Goal: Entertainment & Leisure: Consume media (video, audio)

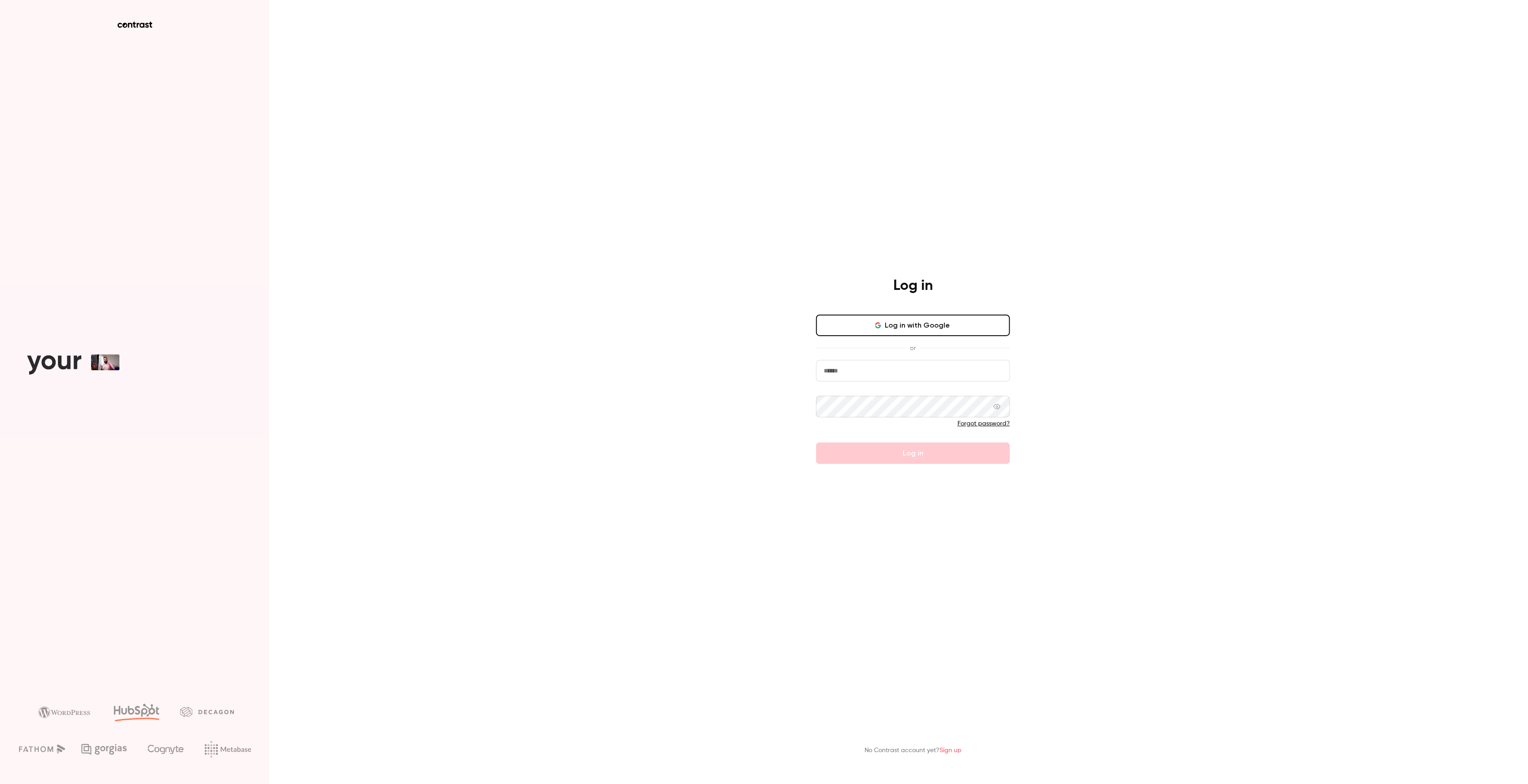
type input "**********"
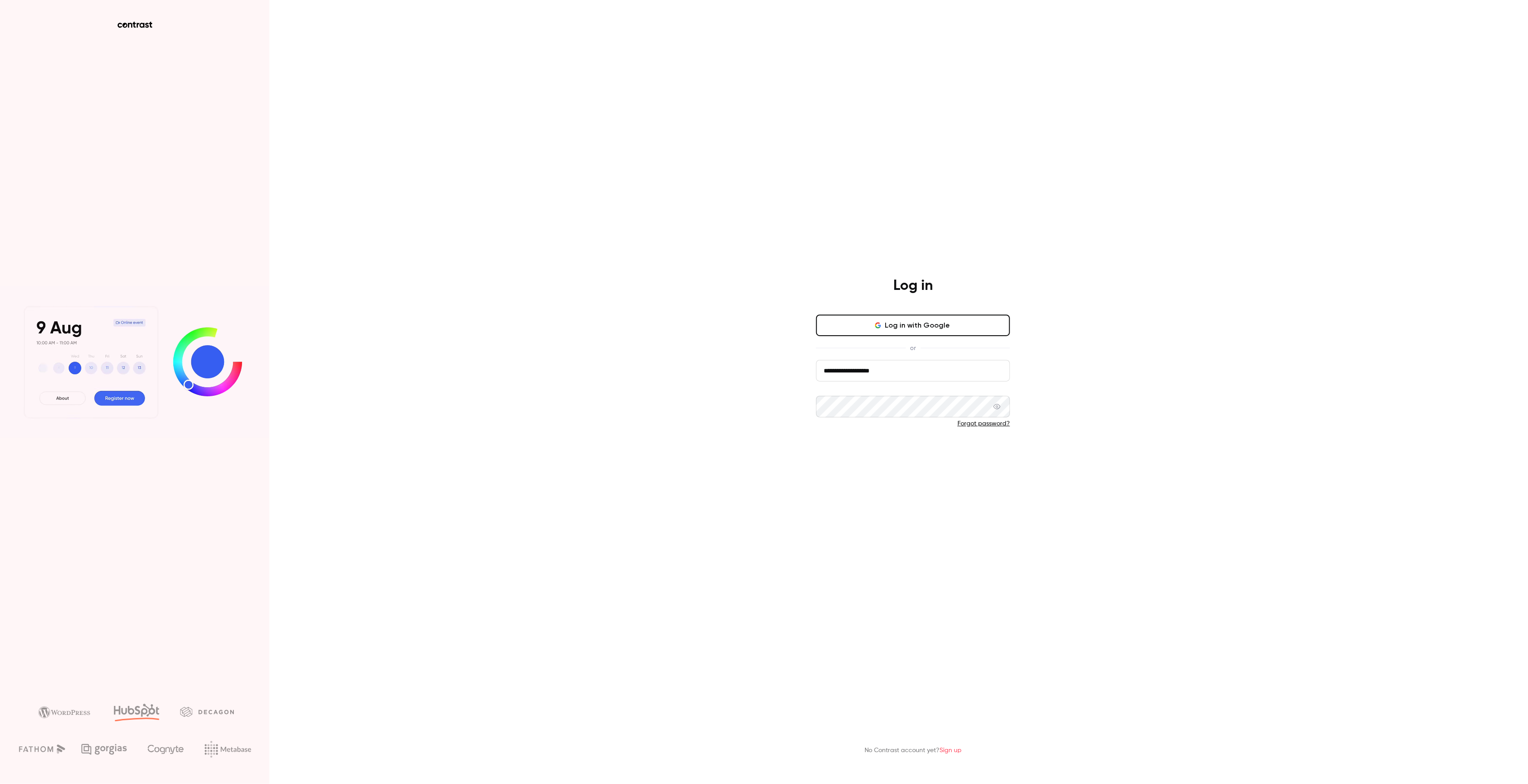
click at [911, 459] on button "Log in" at bounding box center [913, 453] width 194 height 21
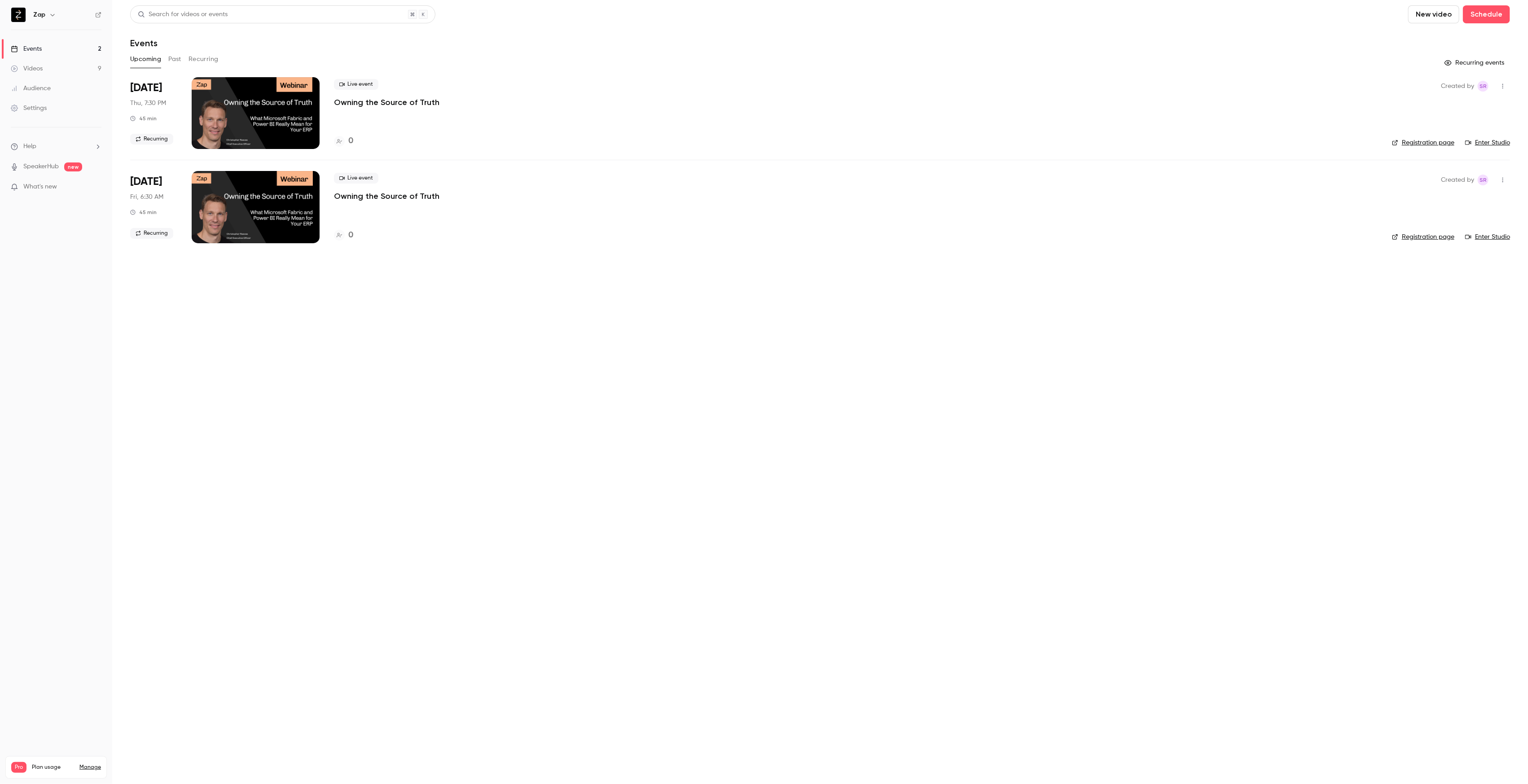
click at [40, 111] on div "Settings" at bounding box center [28, 108] width 36 height 9
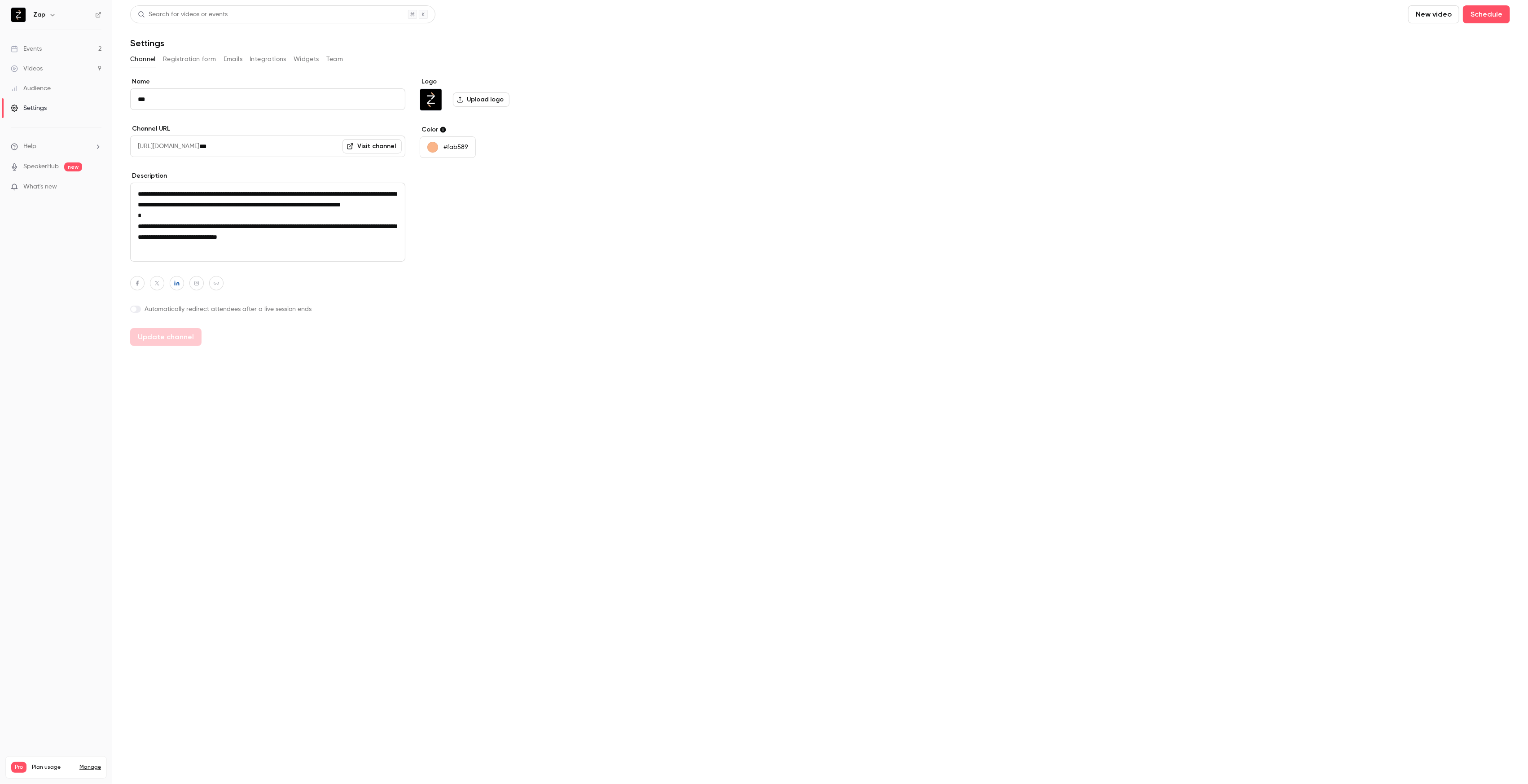
click at [450, 146] on p "#fab589" at bounding box center [456, 147] width 25 height 9
click at [631, 444] on div at bounding box center [764, 392] width 1528 height 784
click at [211, 57] on button "Registration form" at bounding box center [190, 59] width 53 height 14
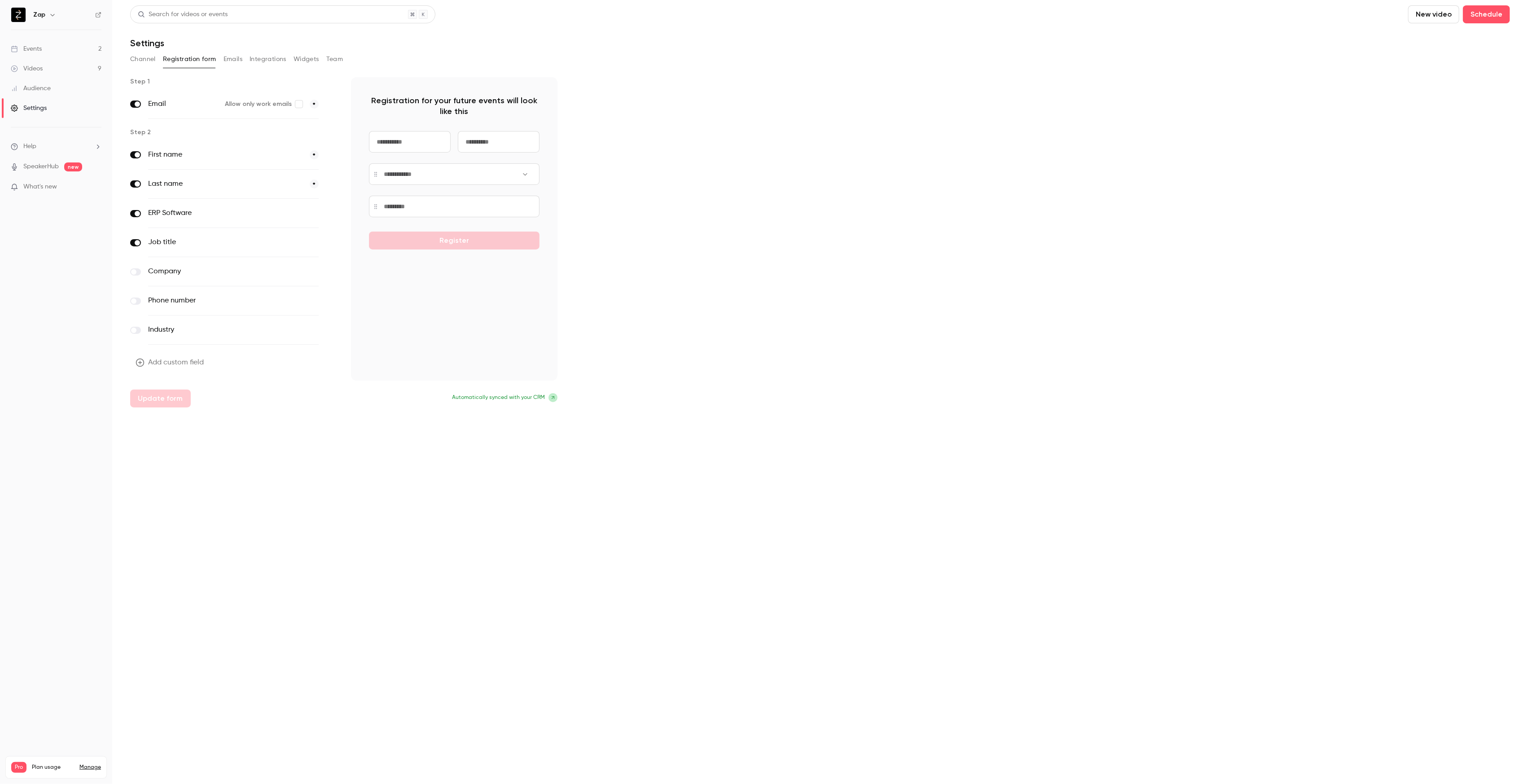
click at [231, 59] on button "Emails" at bounding box center [233, 59] width 19 height 14
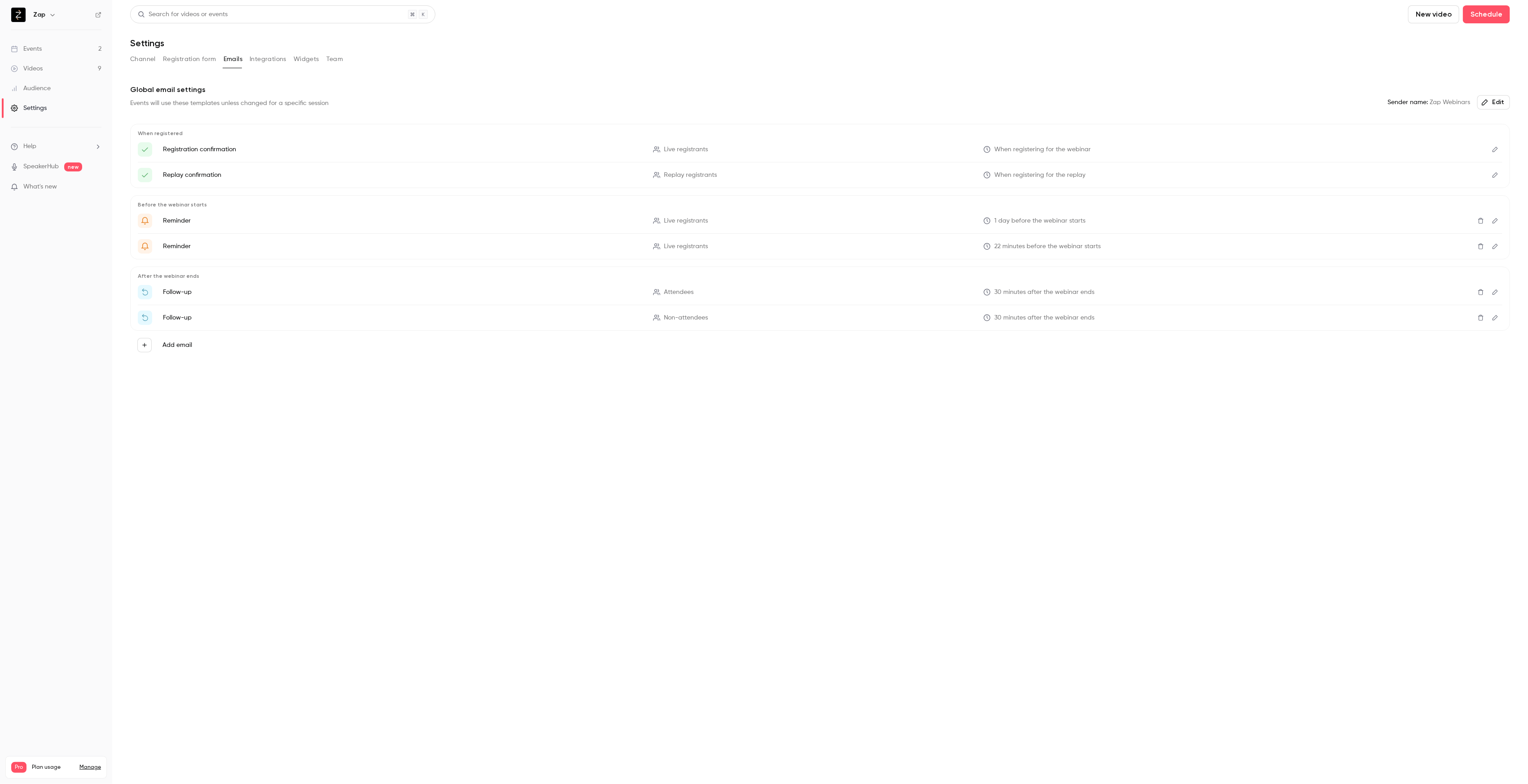
click at [275, 59] on button "Integrations" at bounding box center [268, 59] width 37 height 14
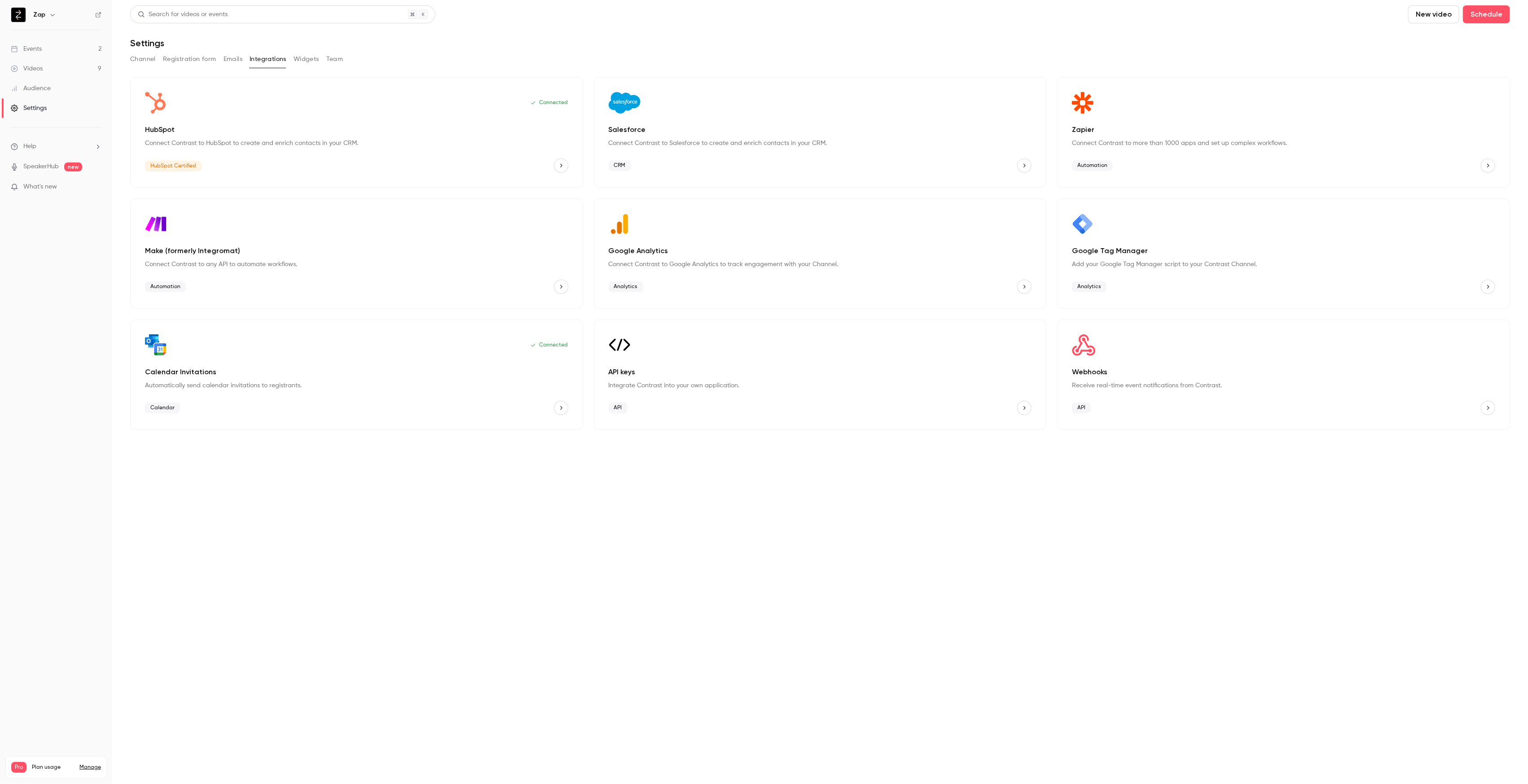
click at [1363, 370] on p "Webhooks" at bounding box center [1284, 372] width 424 height 11
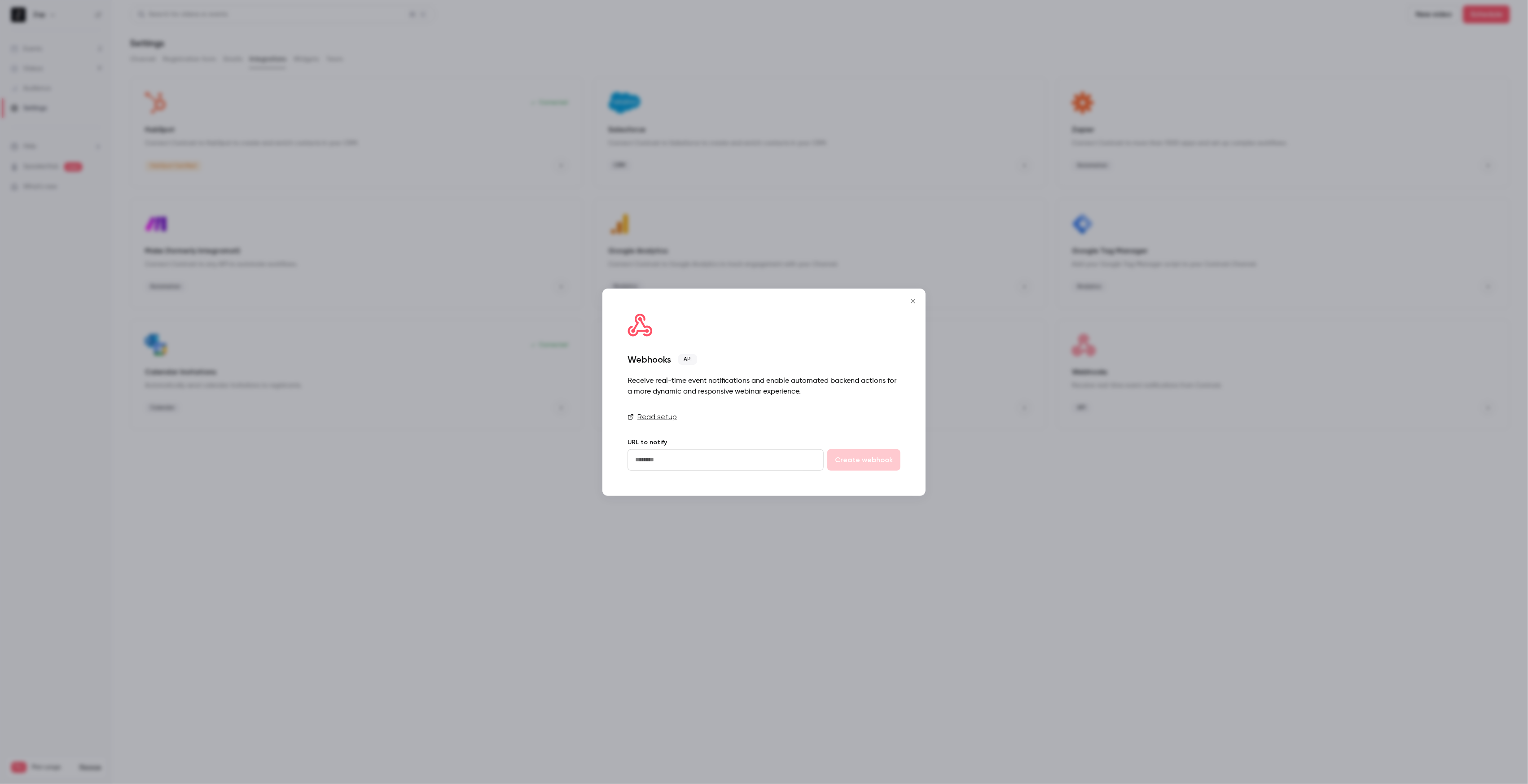
click at [913, 299] on icon "Close" at bounding box center [913, 301] width 11 height 7
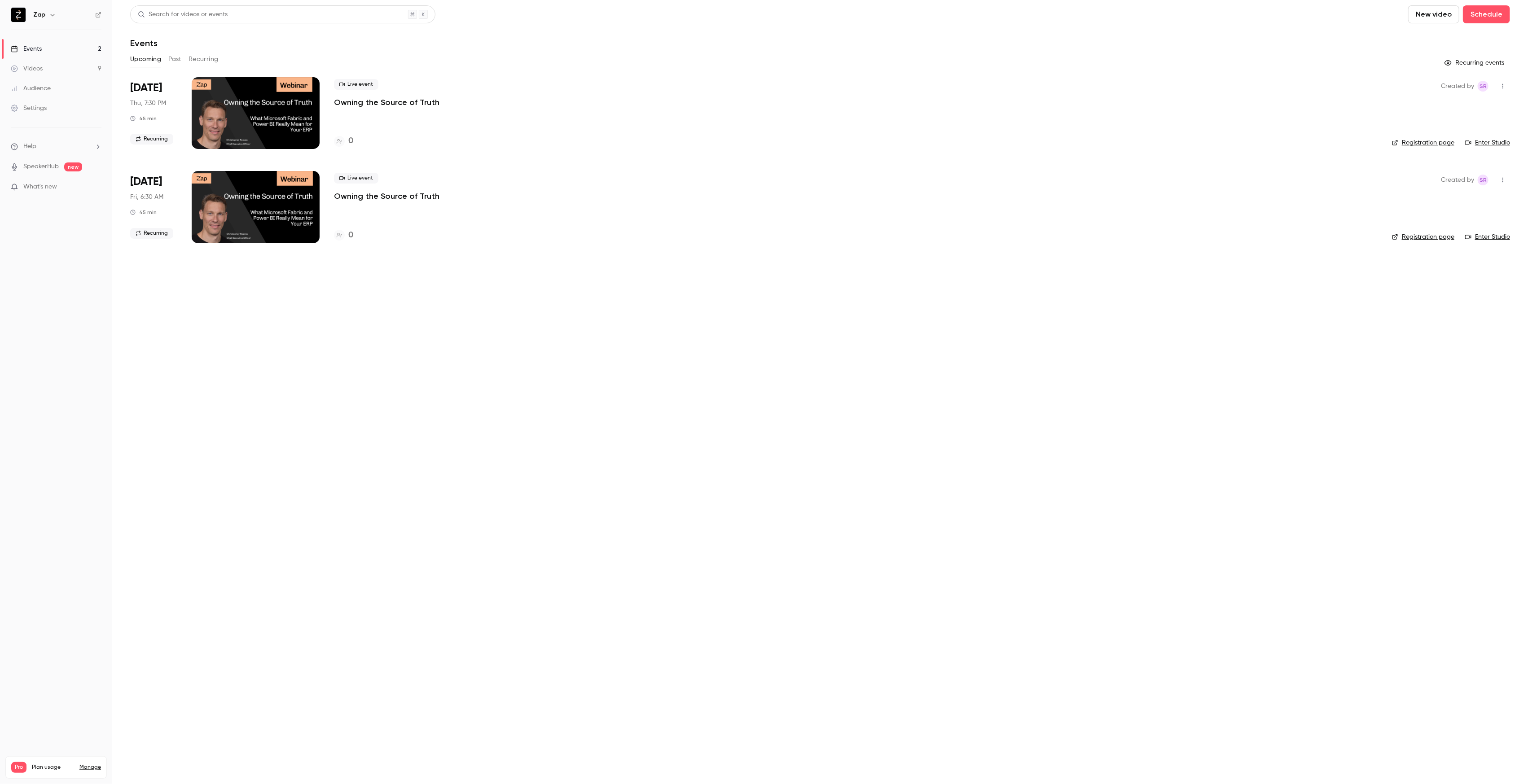
click at [53, 65] on link "Videos 9" at bounding box center [56, 68] width 112 height 20
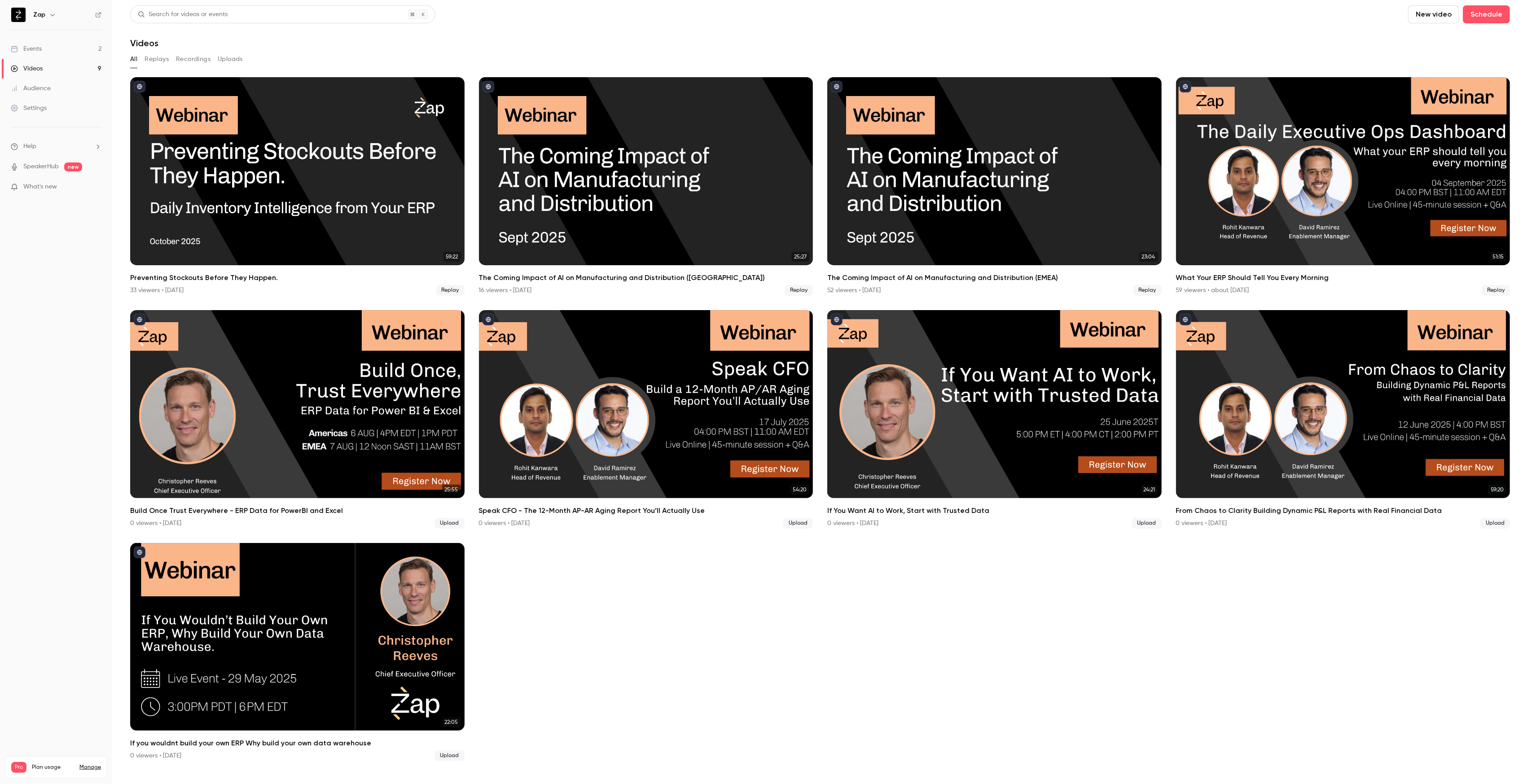
click at [158, 58] on button "Replays" at bounding box center [157, 59] width 24 height 14
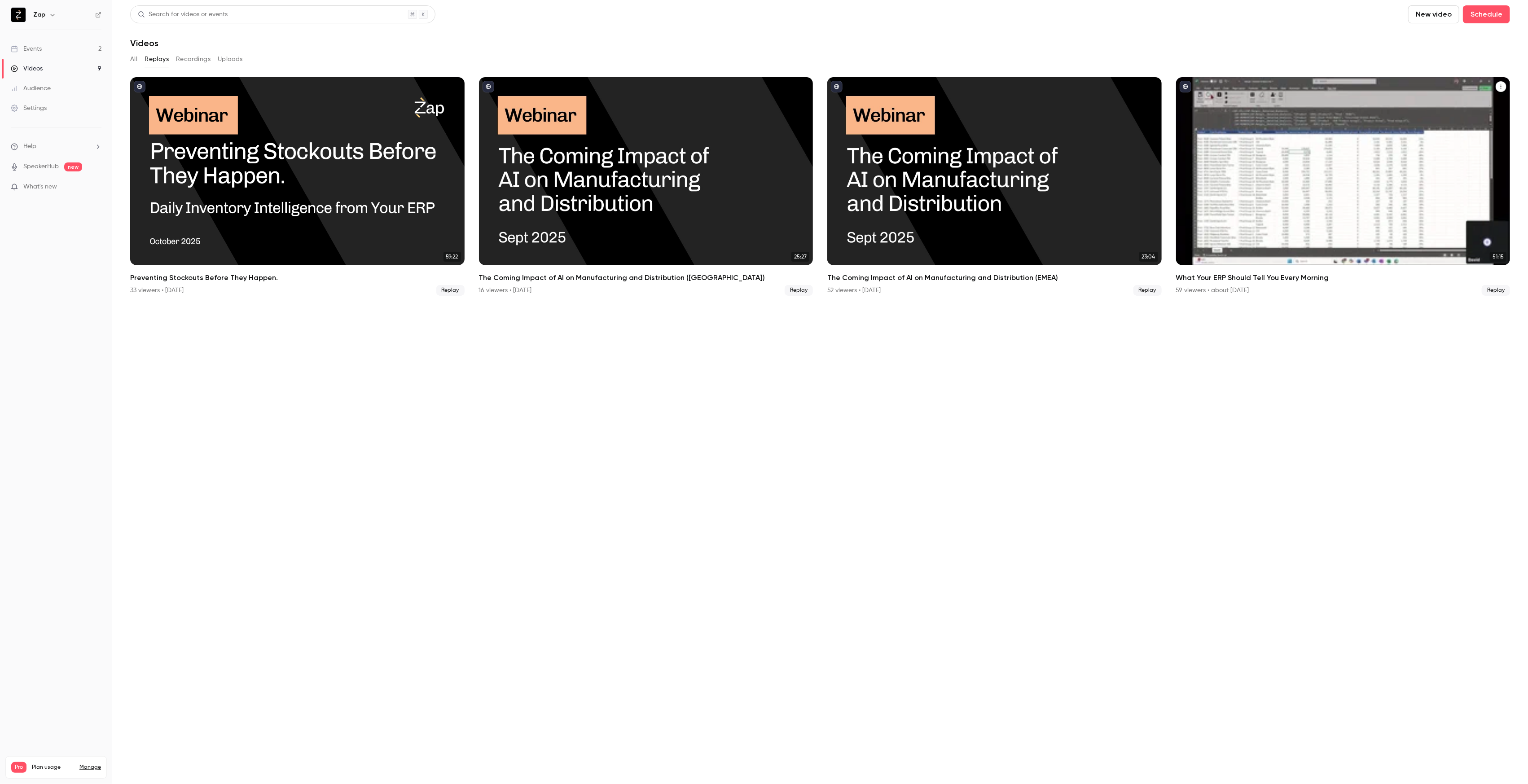
click at [1502, 90] on button "What Your ERP Should Tell You Every Morning" at bounding box center [1501, 87] width 11 height 11
click at [1343, 179] on div at bounding box center [764, 392] width 1528 height 784
click at [1359, 228] on div "What Your ERP Should Tell You Every Morning" at bounding box center [1344, 171] width 335 height 188
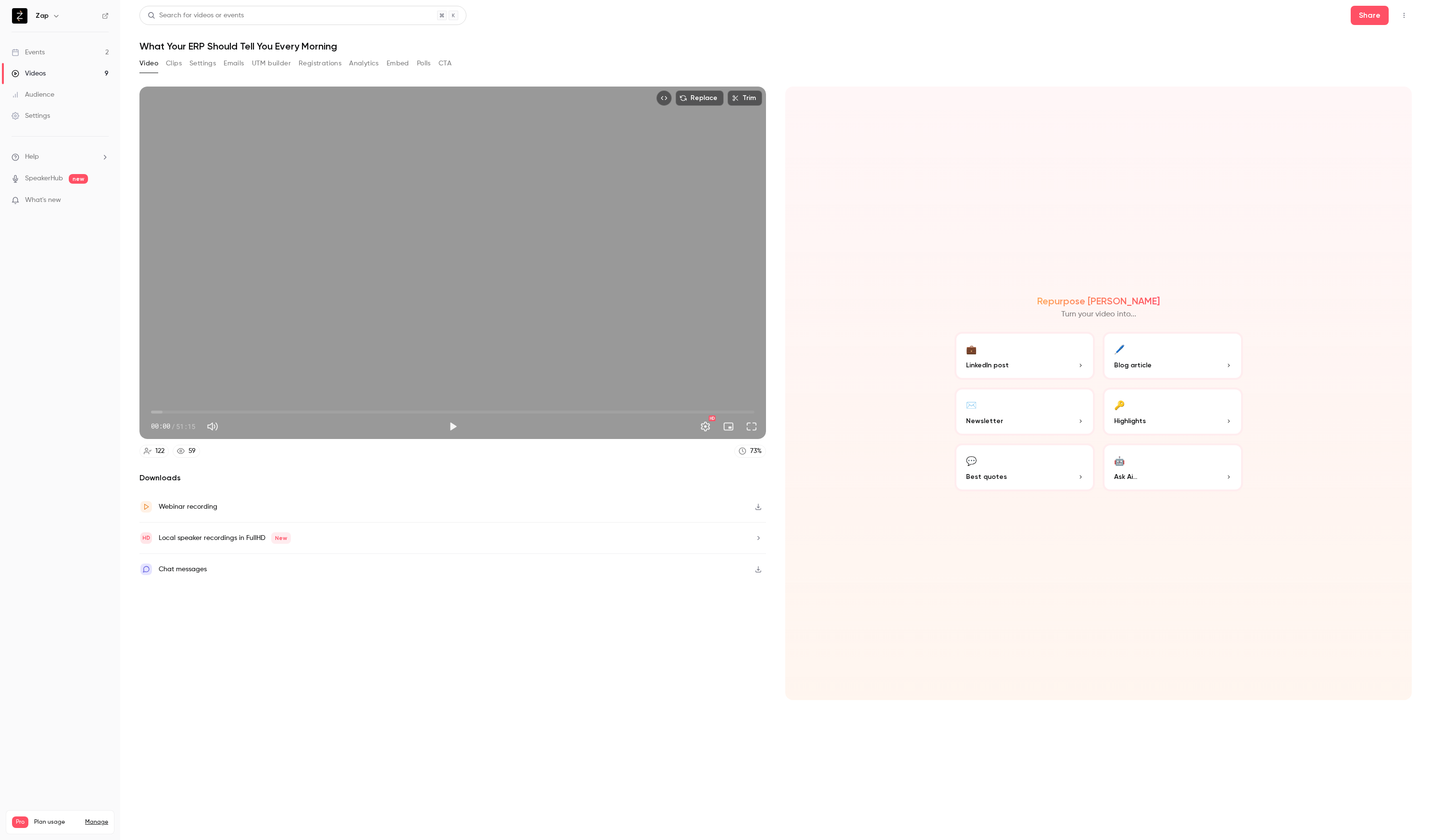
click at [755, 506] on icon "button" at bounding box center [758, 506] width 8 height 7
click at [756, 508] on icon "button" at bounding box center [758, 506] width 8 height 7
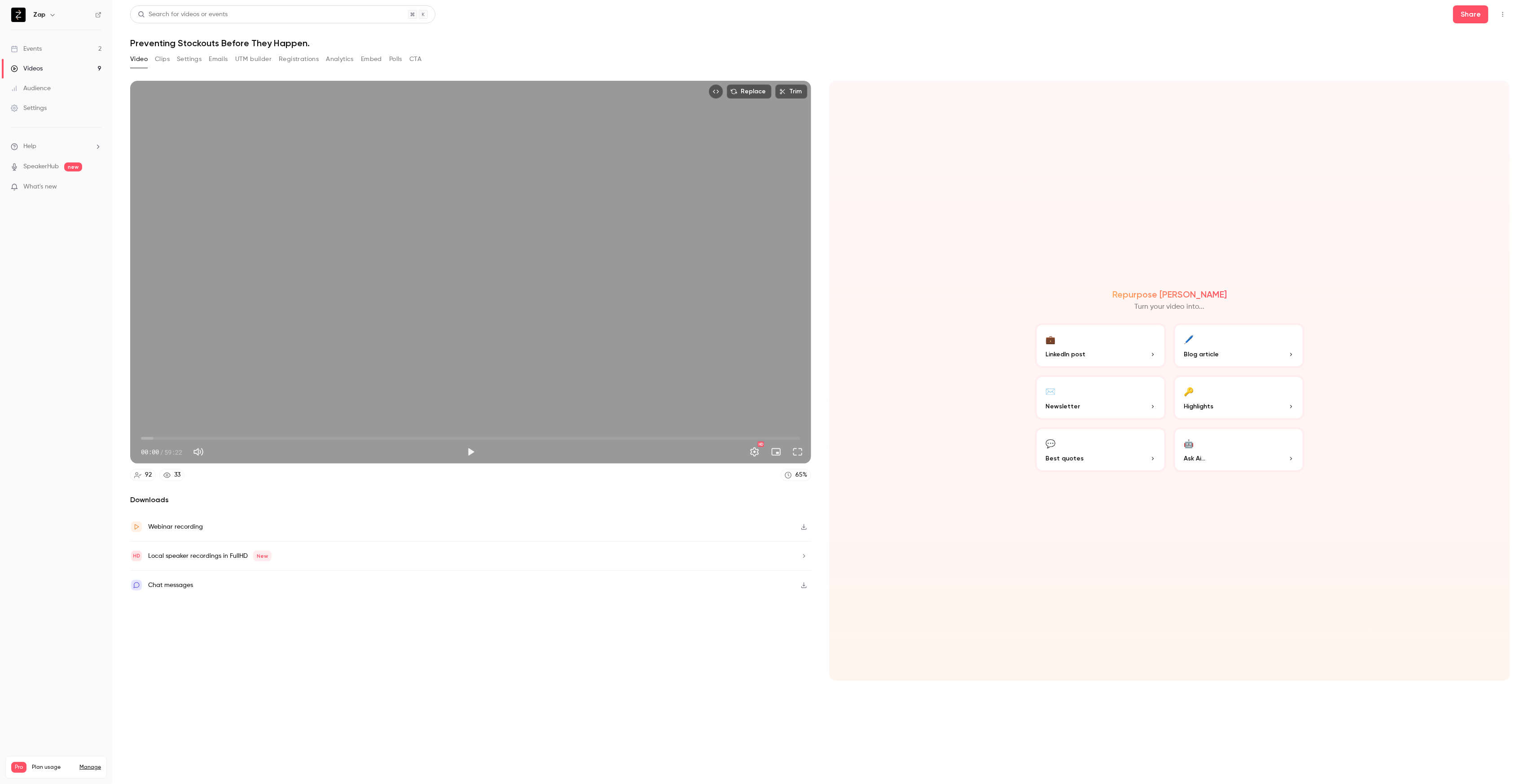
click at [802, 528] on icon "button" at bounding box center [804, 527] width 7 height 7
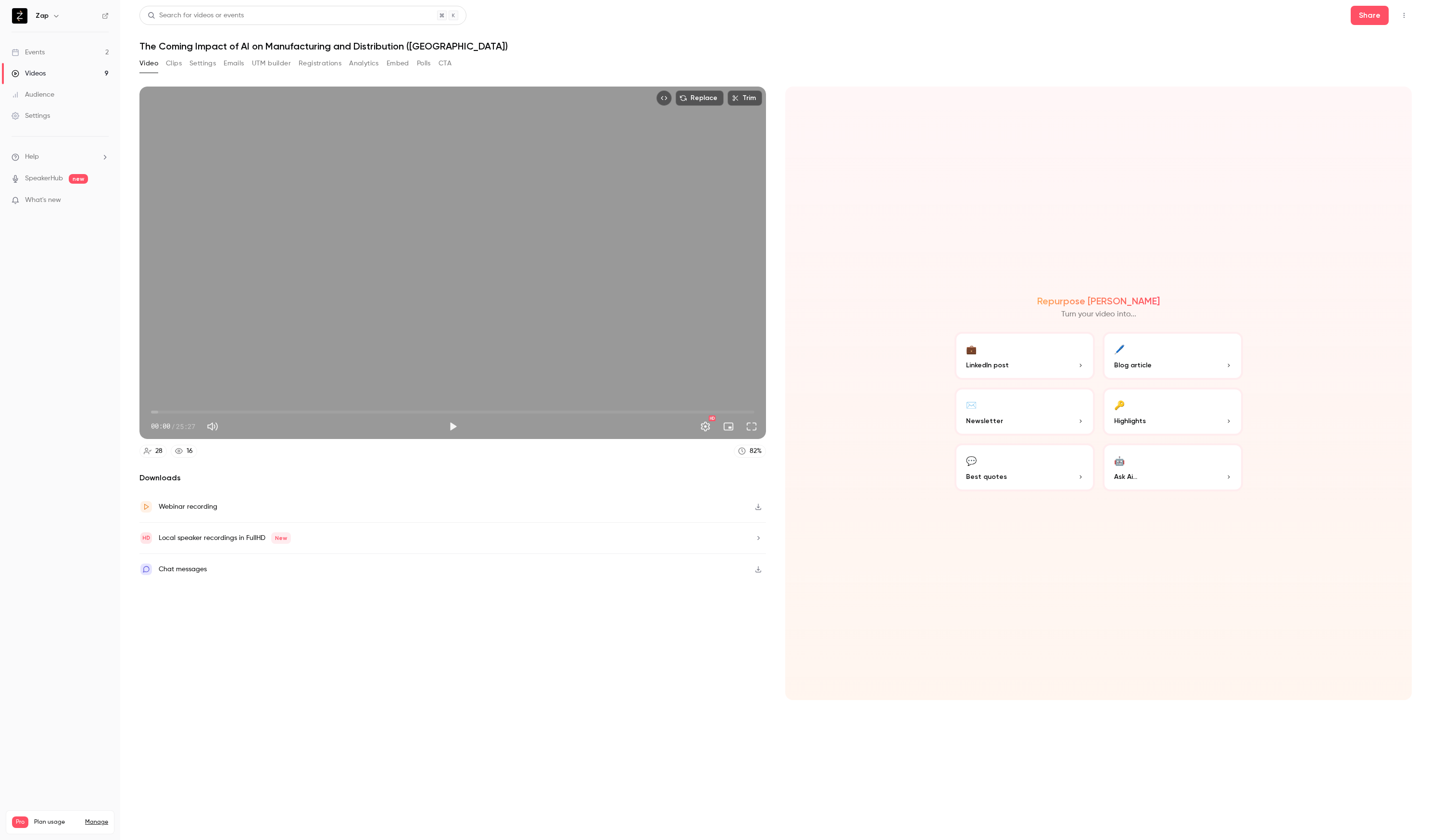
click at [172, 569] on div "Chat messages" at bounding box center [183, 569] width 48 height 11
click at [759, 539] on icon "button" at bounding box center [758, 538] width 8 height 7
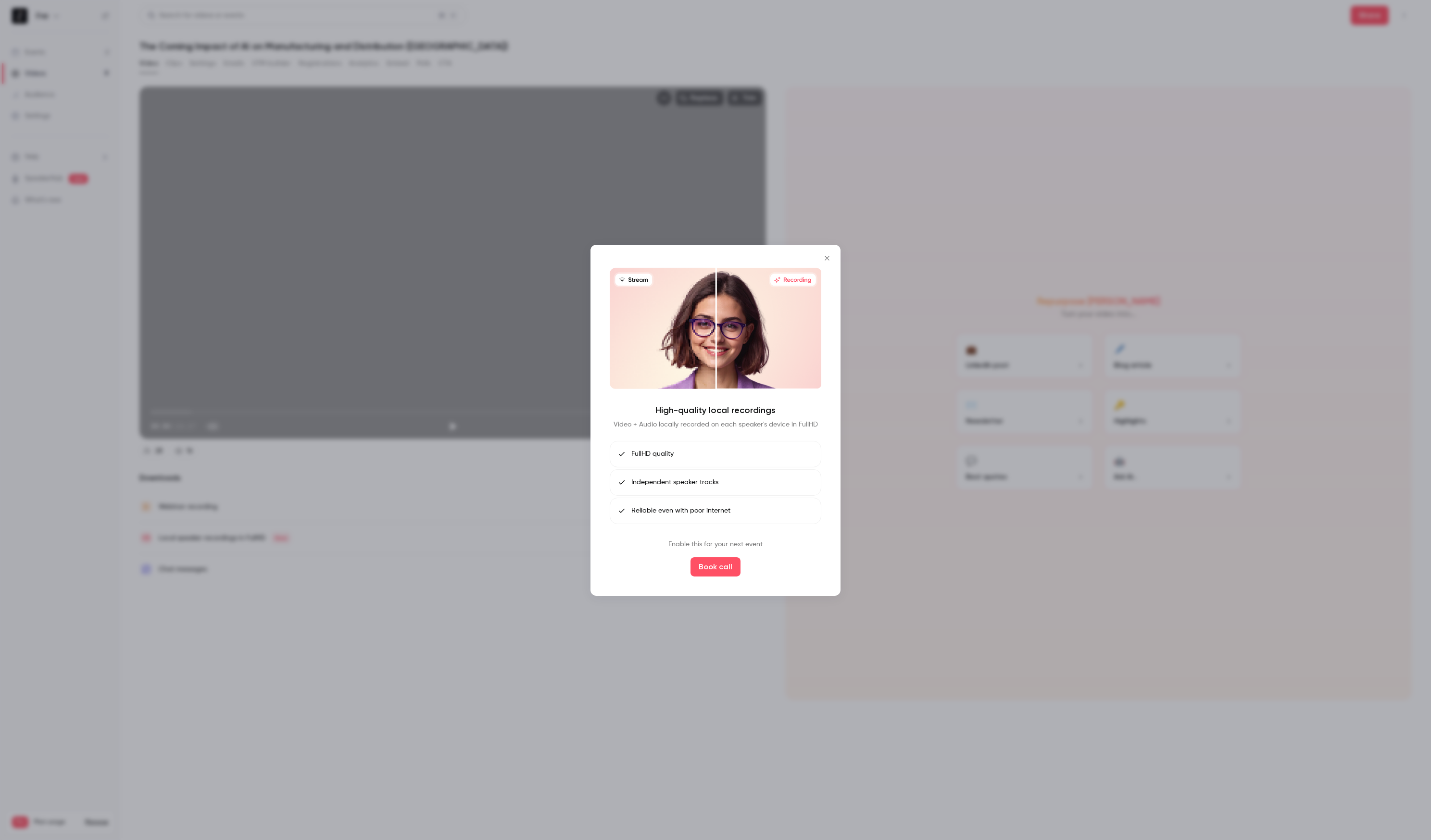
click at [829, 257] on icon "Close" at bounding box center [827, 258] width 11 height 8
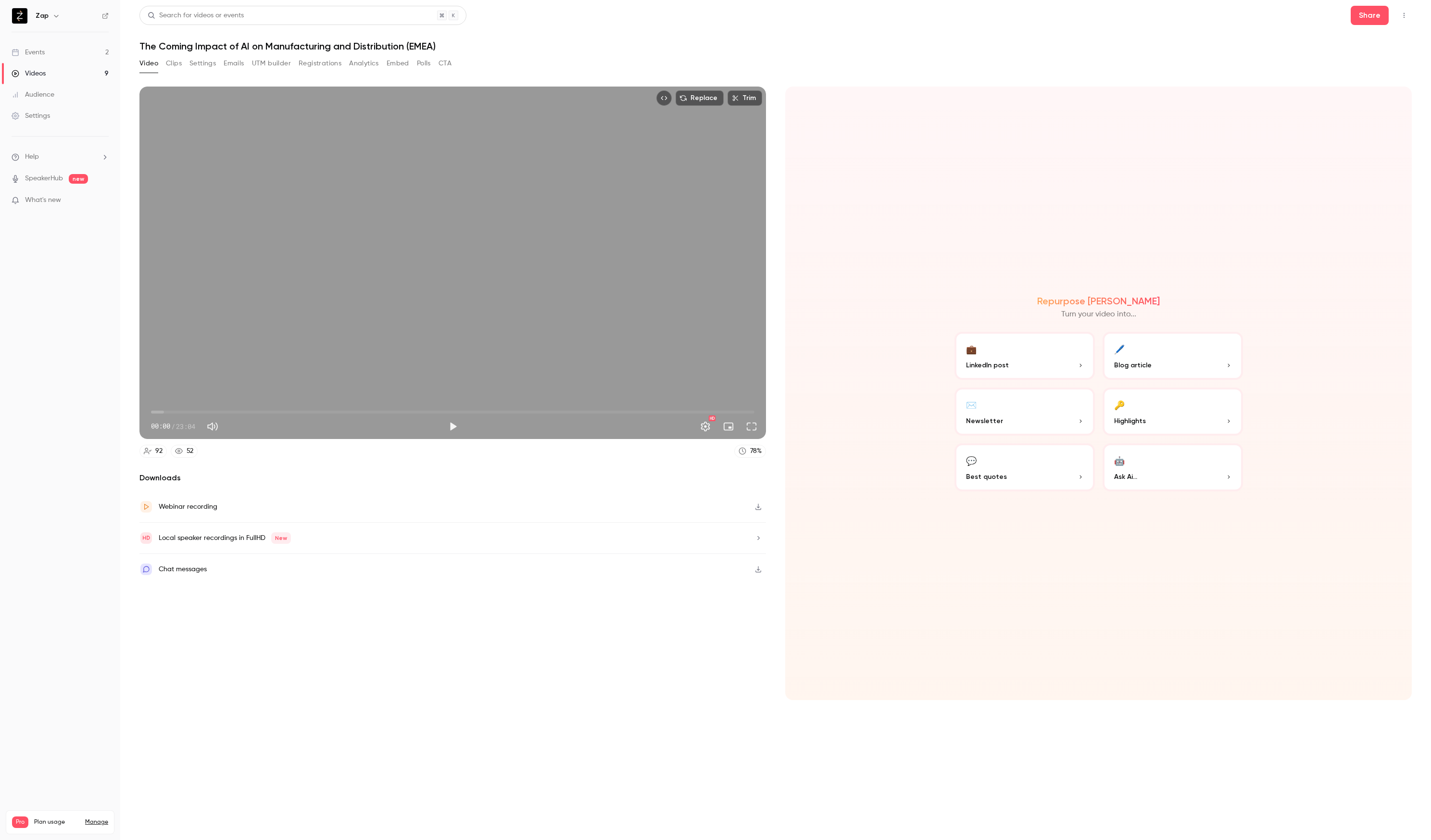
click at [185, 573] on div "Chat messages" at bounding box center [183, 569] width 48 height 11
